Goal: Information Seeking & Learning: Learn about a topic

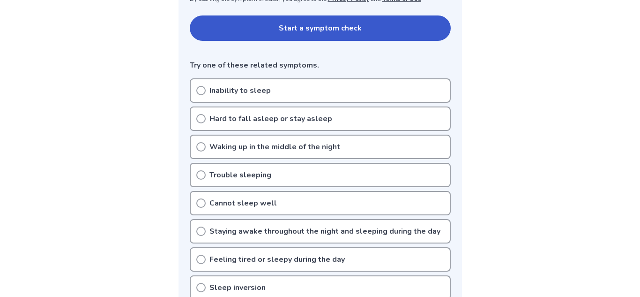
scroll to position [203, 0]
click at [216, 116] on p "Hard to fall asleep or stay asleep" at bounding box center [270, 117] width 123 height 11
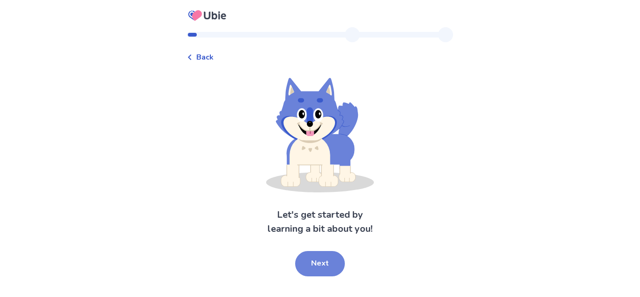
click at [332, 261] on button "Next" at bounding box center [320, 263] width 50 height 25
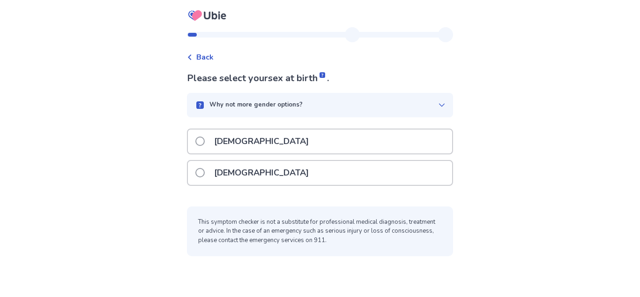
click at [307, 179] on div "Female" at bounding box center [320, 173] width 264 height 24
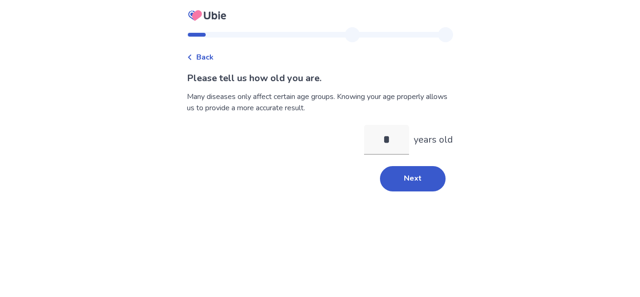
type input "**"
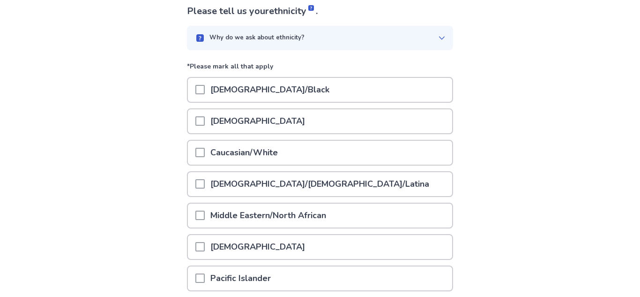
scroll to position [87, 0]
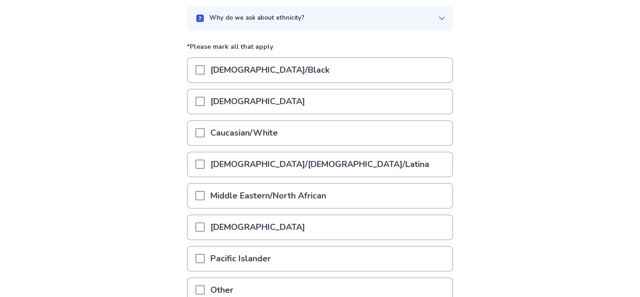
click at [205, 133] on span at bounding box center [199, 132] width 9 height 9
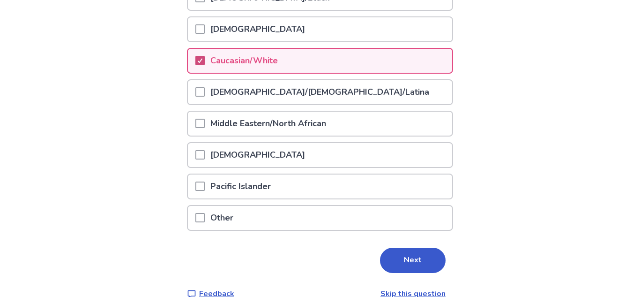
scroll to position [159, 0]
click at [431, 262] on button "Next" at bounding box center [413, 259] width 66 height 25
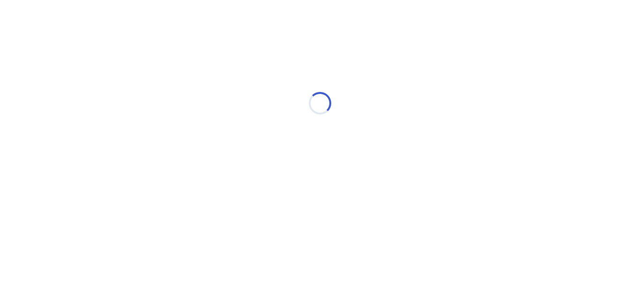
scroll to position [0, 0]
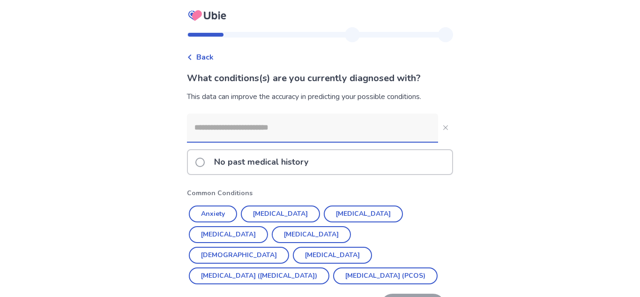
click at [277, 172] on p "No past medical history" at bounding box center [260, 162] width 105 height 24
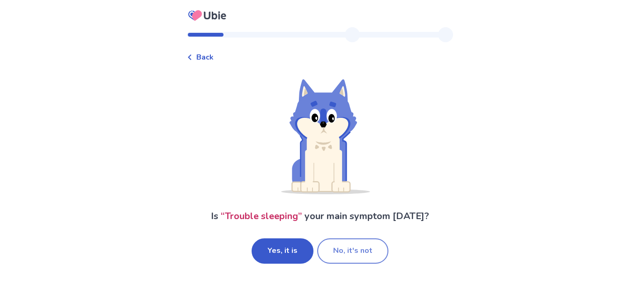
click at [349, 249] on button "No, it's not" at bounding box center [352, 250] width 71 height 25
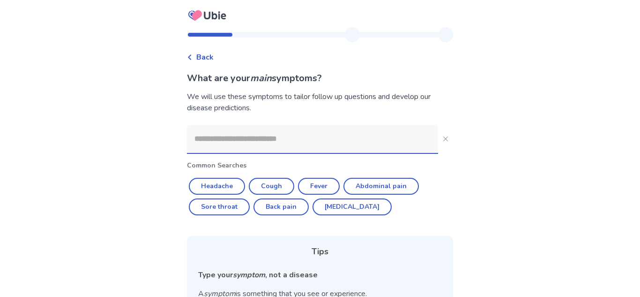
click at [294, 145] on input at bounding box center [312, 139] width 251 height 28
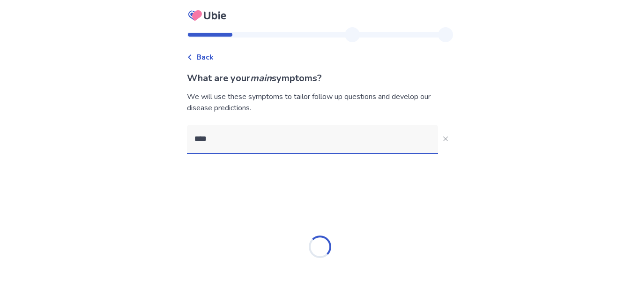
type input "*****"
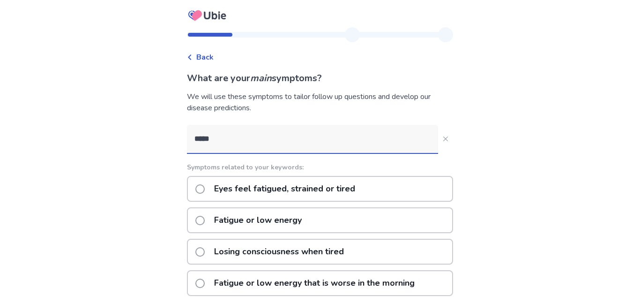
click at [304, 218] on p "Fatigue or low energy" at bounding box center [257, 220] width 99 height 24
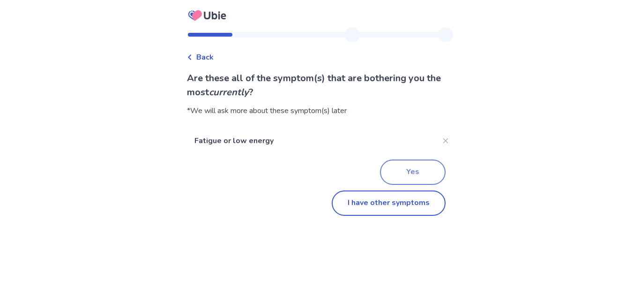
click at [396, 174] on button "Yes" at bounding box center [413, 171] width 66 height 25
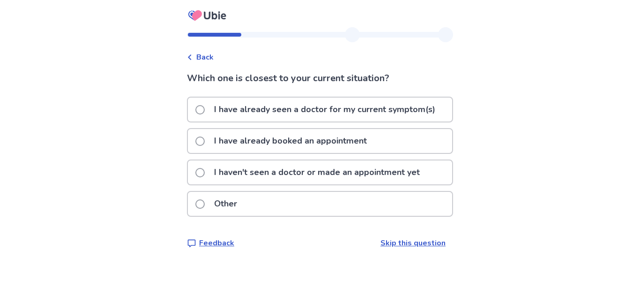
click at [380, 178] on p "I haven't seen a doctor or made an appointment yet" at bounding box center [316, 172] width 217 height 24
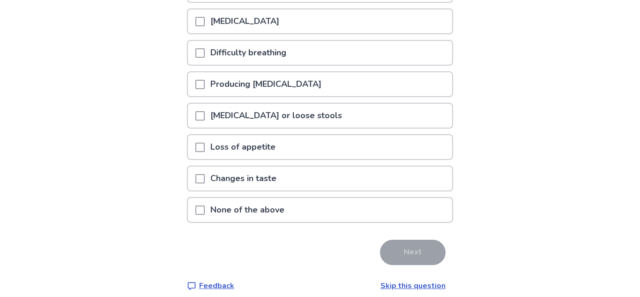
scroll to position [221, 0]
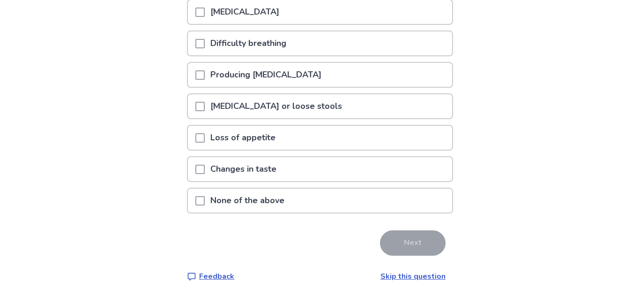
click at [358, 199] on div "None of the above" at bounding box center [320, 200] width 264 height 24
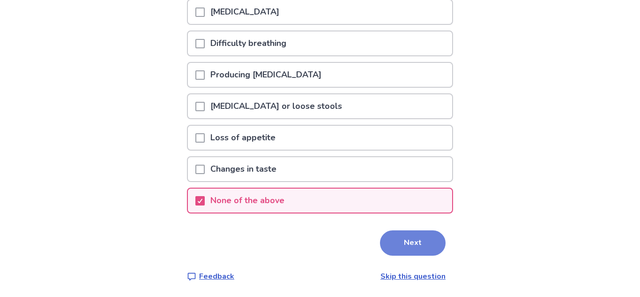
click at [395, 240] on button "Next" at bounding box center [413, 242] width 66 height 25
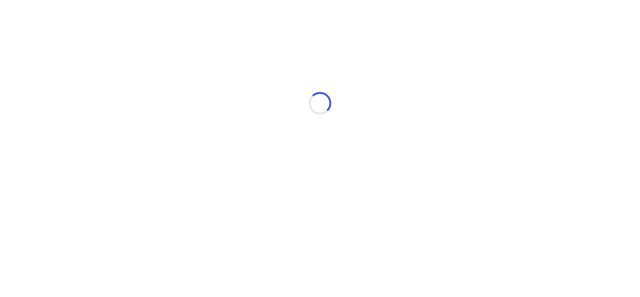
scroll to position [0, 0]
select select "*"
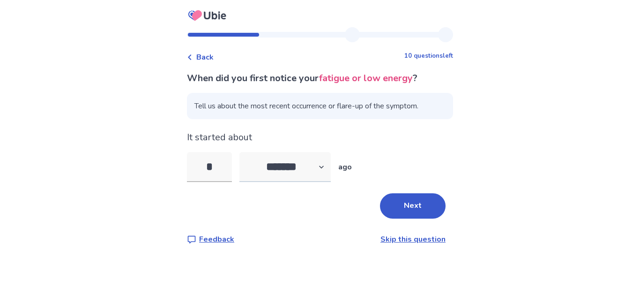
type input "*"
click at [304, 166] on select "******* ****** ******* ******** *******" at bounding box center [284, 167] width 91 height 30
select select "*"
click at [245, 152] on select "******* ****** ******* ******** *******" at bounding box center [284, 167] width 91 height 30
click at [412, 196] on button "Next" at bounding box center [413, 205] width 66 height 25
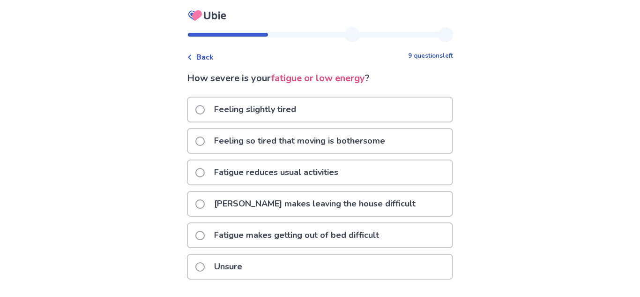
click at [345, 229] on p "Fatigue makes getting out of bed difficult" at bounding box center [296, 235] width 176 height 24
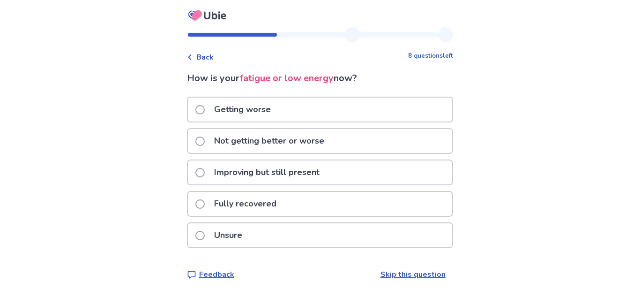
click at [365, 147] on div "Not getting better or worse" at bounding box center [320, 141] width 264 height 24
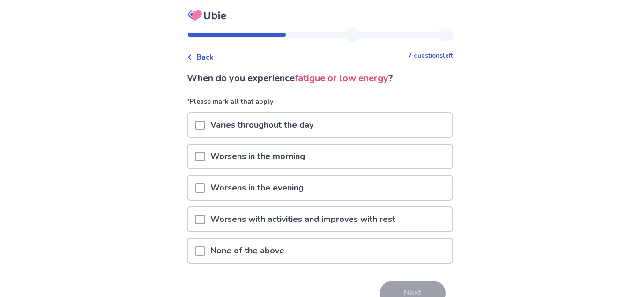
click at [371, 128] on div "Varies throughout the day" at bounding box center [320, 125] width 264 height 24
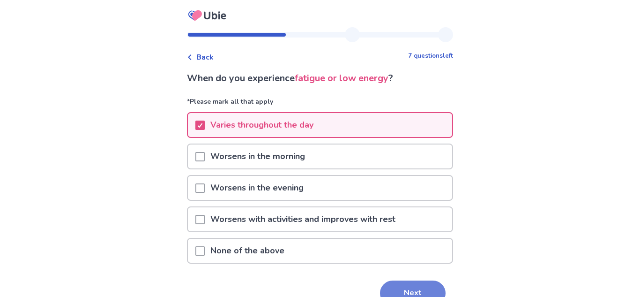
click at [407, 280] on button "Next" at bounding box center [413, 292] width 66 height 25
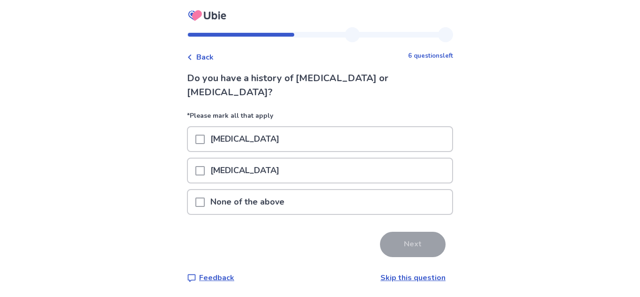
click at [381, 190] on div "None of the above" at bounding box center [320, 202] width 264 height 24
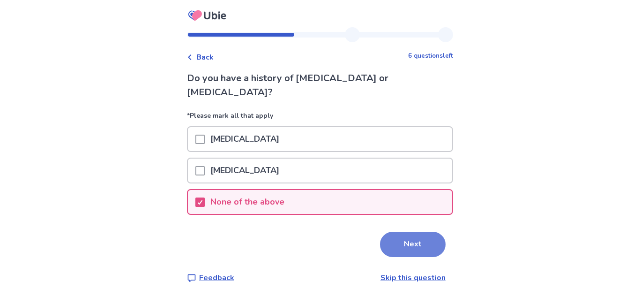
click at [407, 231] on button "Next" at bounding box center [413, 243] width 66 height 25
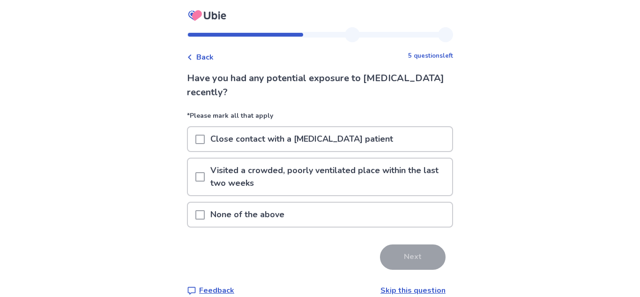
click at [348, 226] on div "None of the above" at bounding box center [320, 214] width 266 height 26
click at [344, 222] on div "None of the above" at bounding box center [320, 214] width 264 height 24
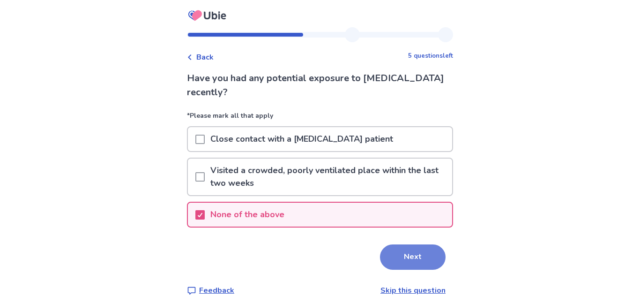
click at [426, 261] on button "Next" at bounding box center [413, 256] width 66 height 25
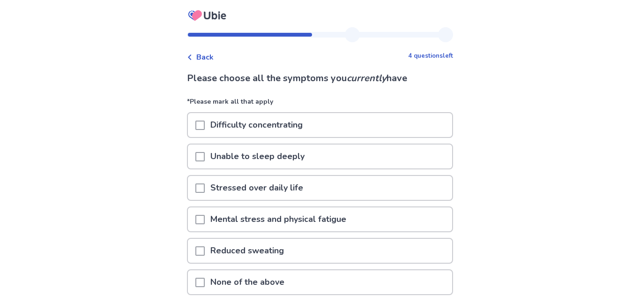
click at [355, 158] on div "Unable to sleep deeply" at bounding box center [320, 156] width 264 height 24
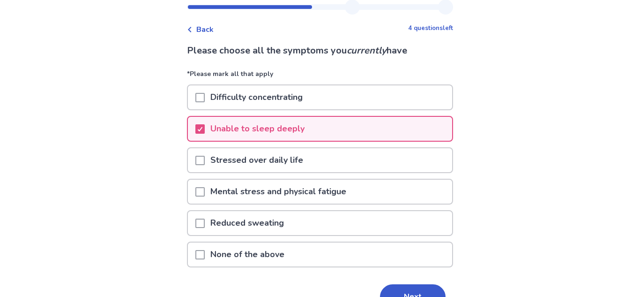
scroll to position [58, 0]
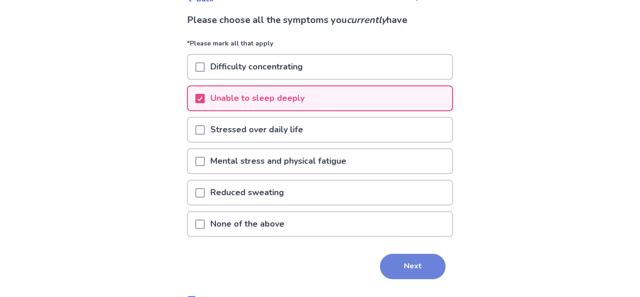
click at [400, 266] on button "Next" at bounding box center [413, 265] width 66 height 25
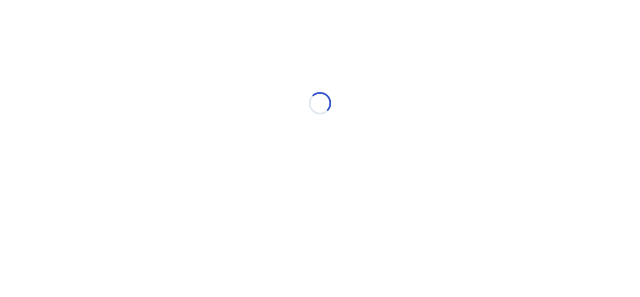
scroll to position [0, 0]
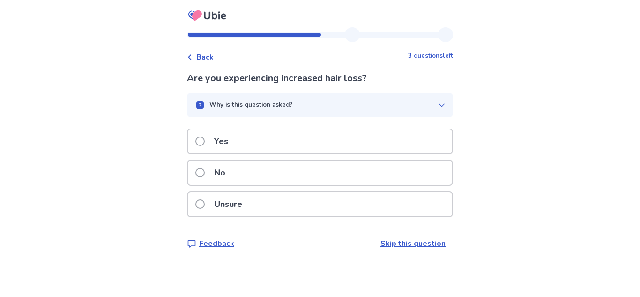
click at [342, 171] on div "No" at bounding box center [320, 173] width 264 height 24
click at [333, 153] on div "Yes" at bounding box center [320, 141] width 266 height 26
click at [329, 141] on div "Yes" at bounding box center [320, 141] width 264 height 24
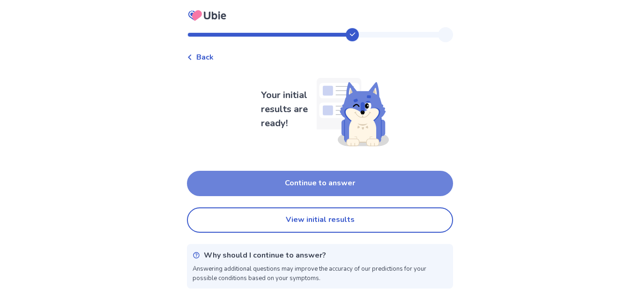
click at [357, 191] on button "Continue to answer" at bounding box center [320, 183] width 266 height 25
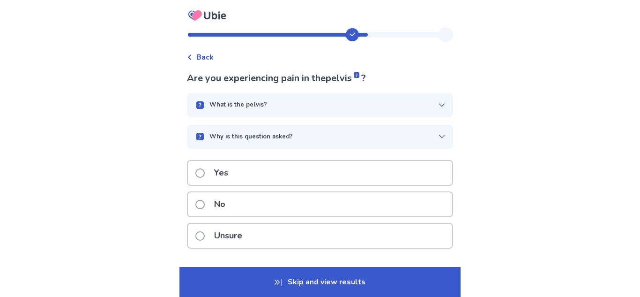
click at [354, 199] on div "No" at bounding box center [320, 204] width 264 height 24
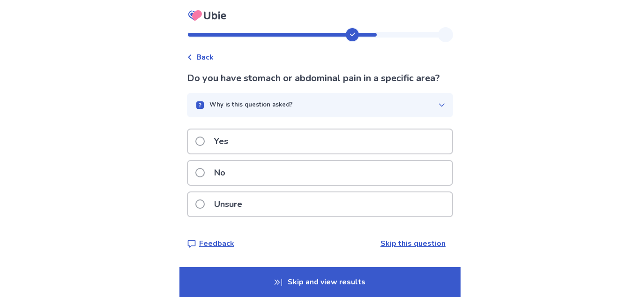
click at [287, 176] on div "No" at bounding box center [320, 173] width 264 height 24
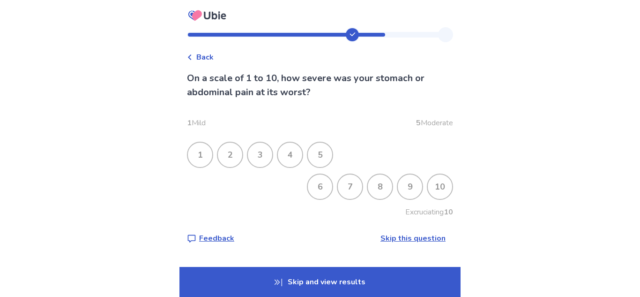
click at [210, 153] on div "1" at bounding box center [200, 154] width 24 height 24
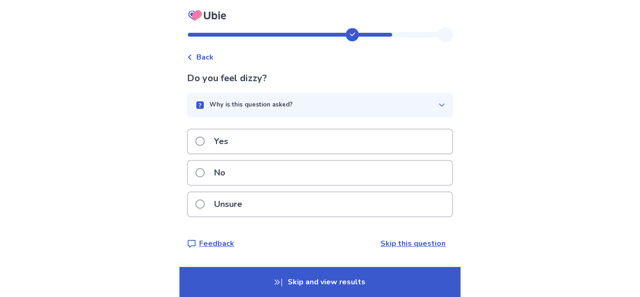
click at [221, 168] on p "No" at bounding box center [219, 173] width 22 height 24
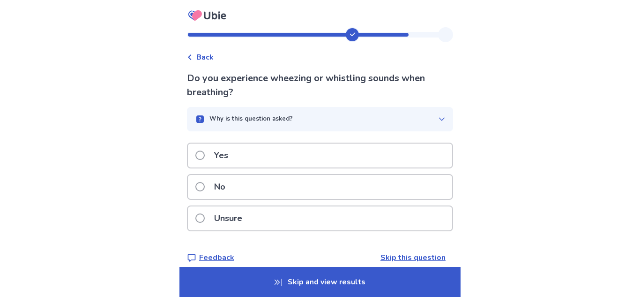
click at [245, 187] on div "No" at bounding box center [320, 187] width 264 height 24
click at [256, 154] on div "Yes" at bounding box center [320, 155] width 264 height 24
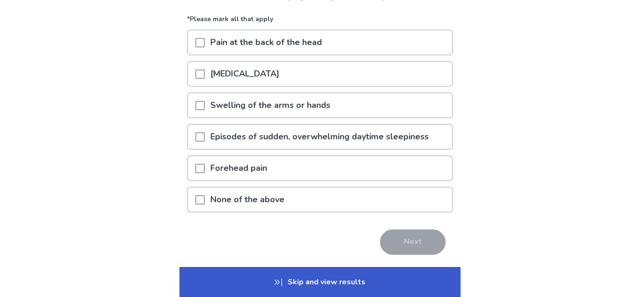
scroll to position [83, 0]
click at [343, 206] on div "None of the above" at bounding box center [320, 199] width 264 height 24
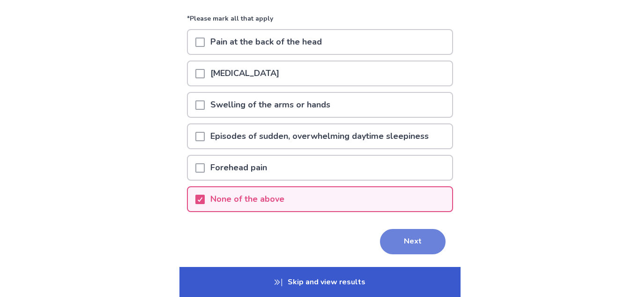
click at [419, 249] on button "Next" at bounding box center [413, 241] width 66 height 25
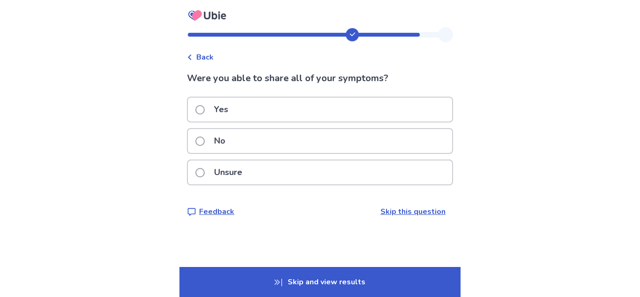
click at [255, 174] on div "Unsure" at bounding box center [320, 172] width 264 height 24
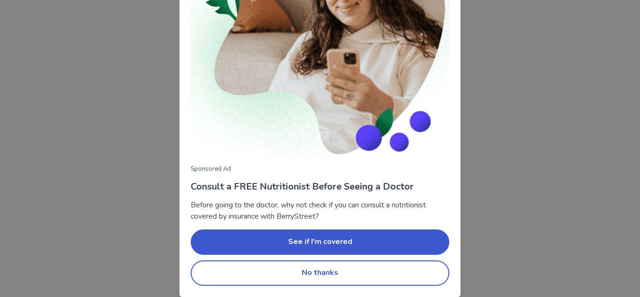
scroll to position [112, 0]
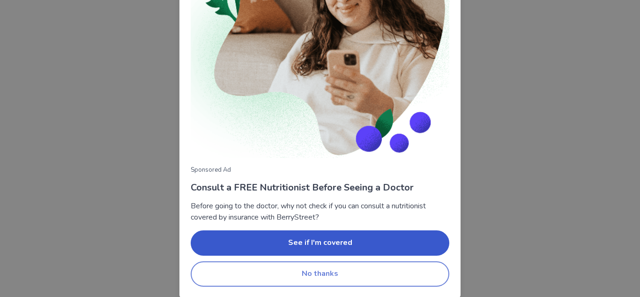
click at [335, 277] on button "No thanks" at bounding box center [320, 273] width 259 height 25
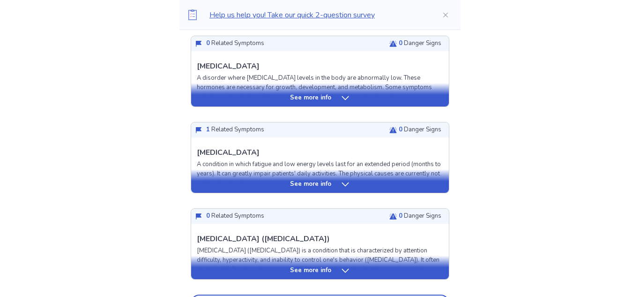
scroll to position [342, 0]
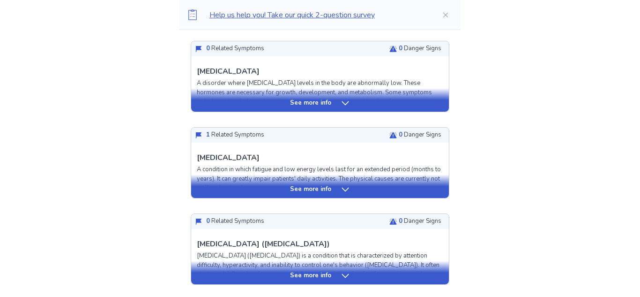
click at [342, 188] on icon at bounding box center [345, 189] width 9 height 9
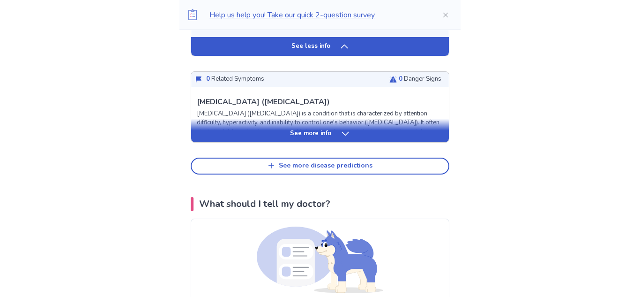
scroll to position [1006, 0]
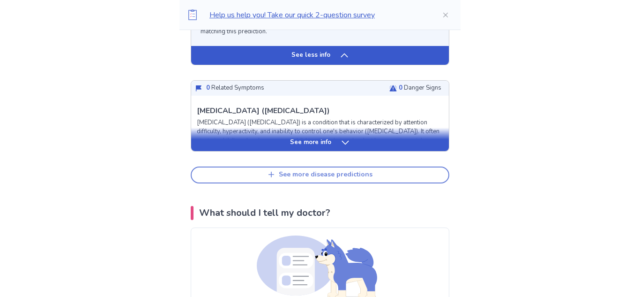
click at [337, 181] on button "See more disease predictions" at bounding box center [320, 174] width 259 height 17
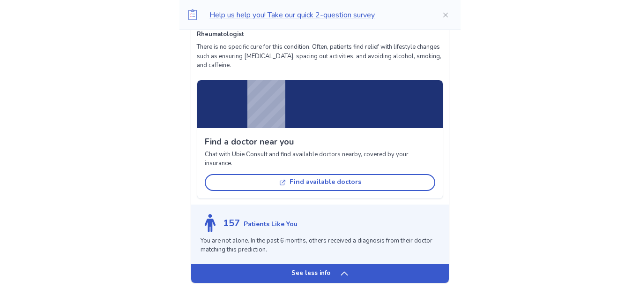
scroll to position [765, 0]
